Goal: Task Accomplishment & Management: Manage account settings

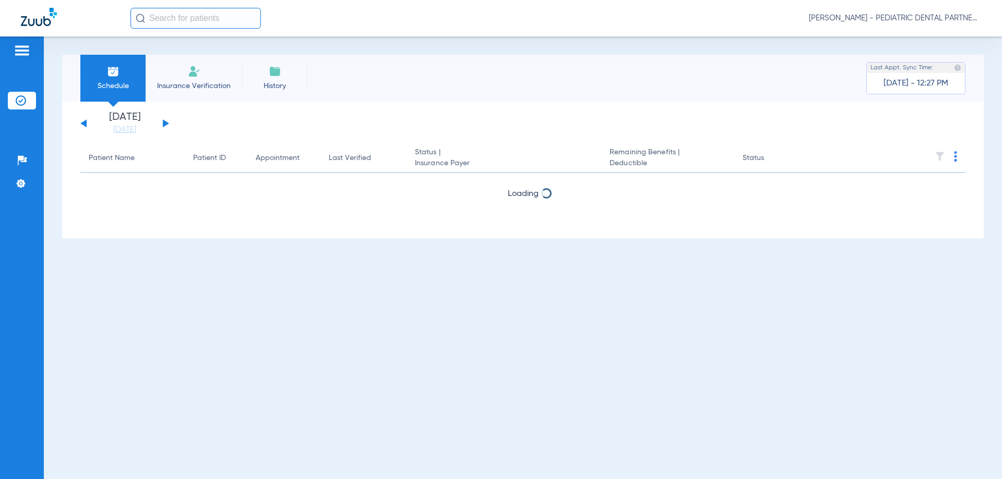
click at [901, 20] on span "[PERSON_NAME] - PEDIATRIC DENTAL PARTNERS SHREVEPORT" at bounding box center [895, 18] width 172 height 10
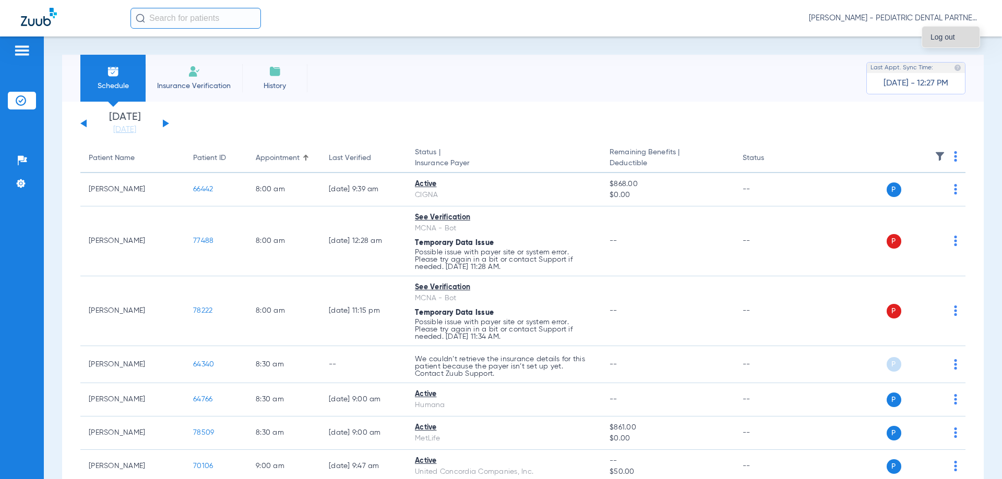
click at [937, 34] on span "Log out" at bounding box center [950, 36] width 41 height 7
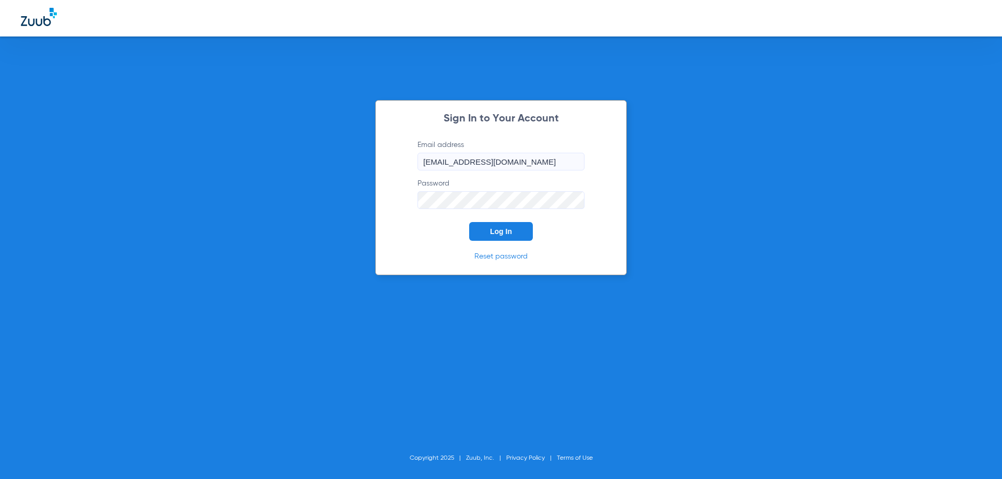
click at [561, 164] on input "[EMAIL_ADDRESS][DOMAIN_NAME]" at bounding box center [500, 162] width 167 height 18
type input "[EMAIL_ADDRESS][DOMAIN_NAME]"
click at [511, 230] on span "Log In" at bounding box center [501, 231] width 22 height 8
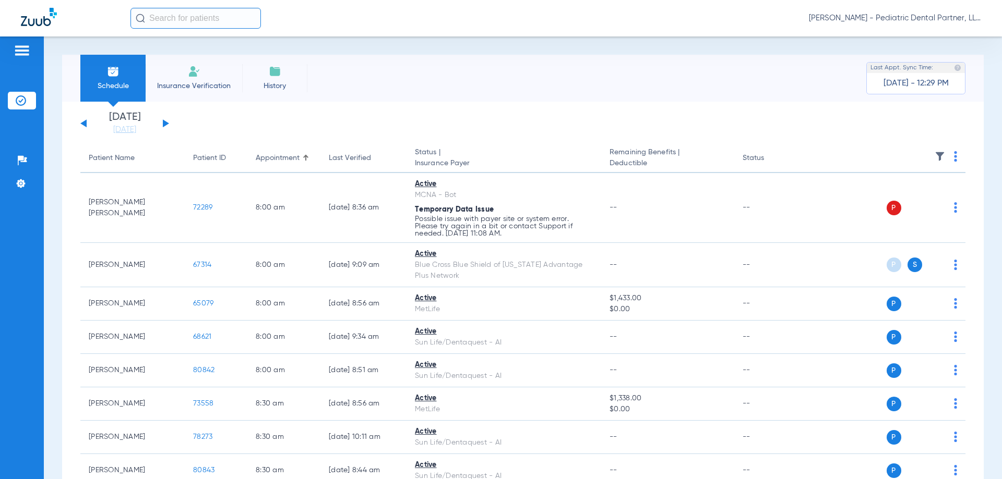
click at [164, 125] on button at bounding box center [166, 123] width 6 height 8
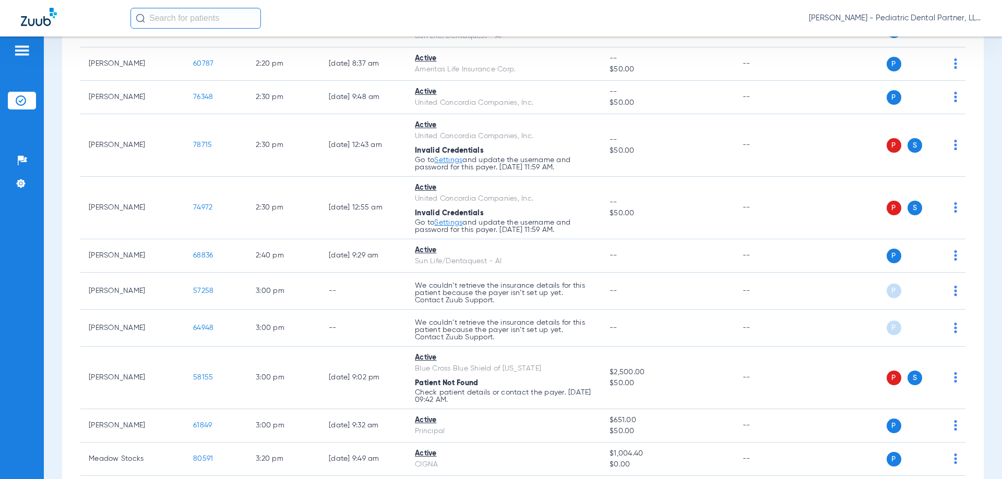
scroll to position [1192, 0]
